Goal: Task Accomplishment & Management: Manage account settings

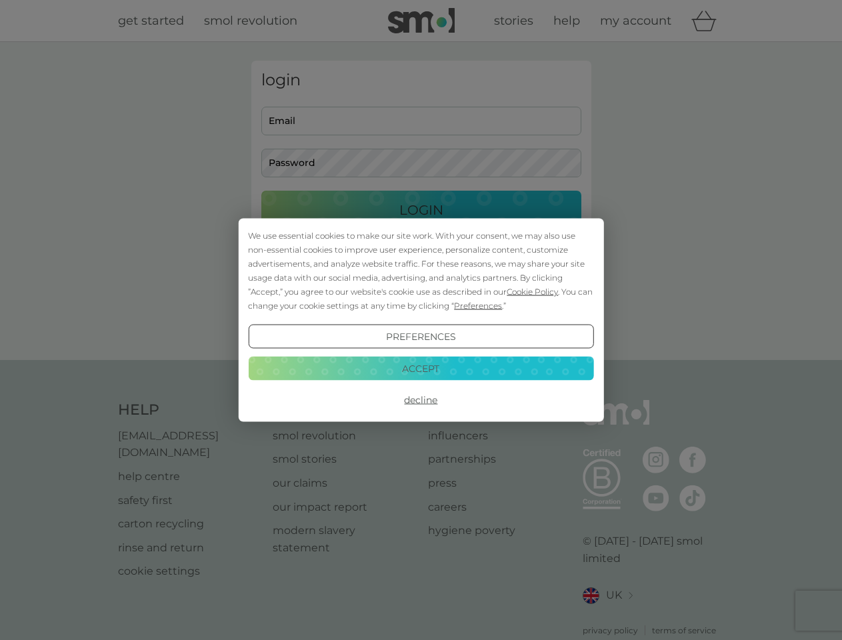
click at [533, 291] on span "Cookie Policy" at bounding box center [532, 292] width 51 height 10
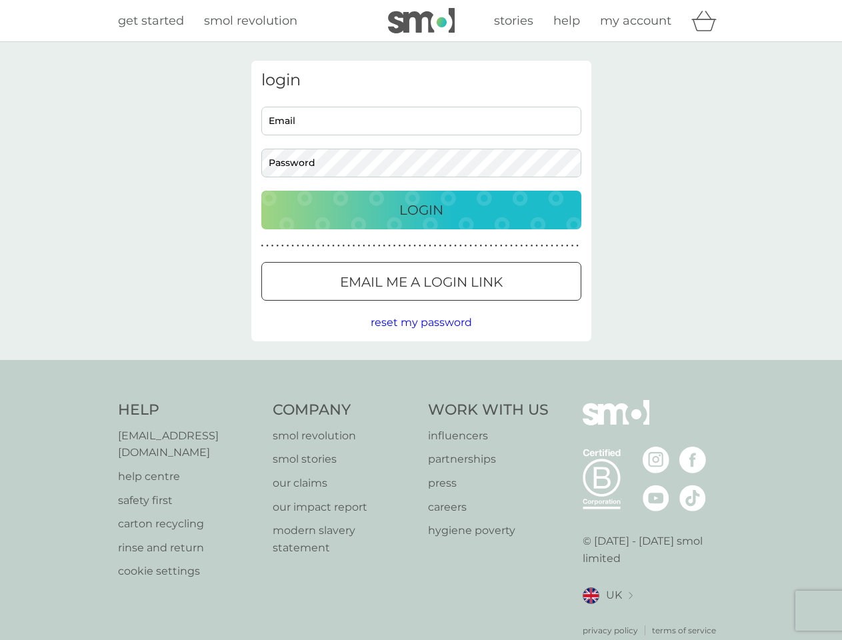
click at [477, 305] on div "login Email Password Login ● ● ● ● ● ● ● ● ● ● ● ● ● ● ● ● ● ● ● ● ● ● ● ● ● ● …" at bounding box center [421, 201] width 340 height 281
click at [421, 337] on div "login Email Password Login ● ● ● ● ● ● ● ● ● ● ● ● ● ● ● ● ● ● ● ● ● ● ● ● ● ● …" at bounding box center [421, 201] width 340 height 281
click at [421, 400] on div "Help [EMAIL_ADDRESS][DOMAIN_NAME] help centre safety first carton recycling rin…" at bounding box center [421, 518] width 607 height 237
click at [421, 368] on div "Help [EMAIL_ADDRESS][DOMAIN_NAME] help centre safety first carton recycling rin…" at bounding box center [421, 518] width 842 height 317
